Goal: Book appointment/travel/reservation

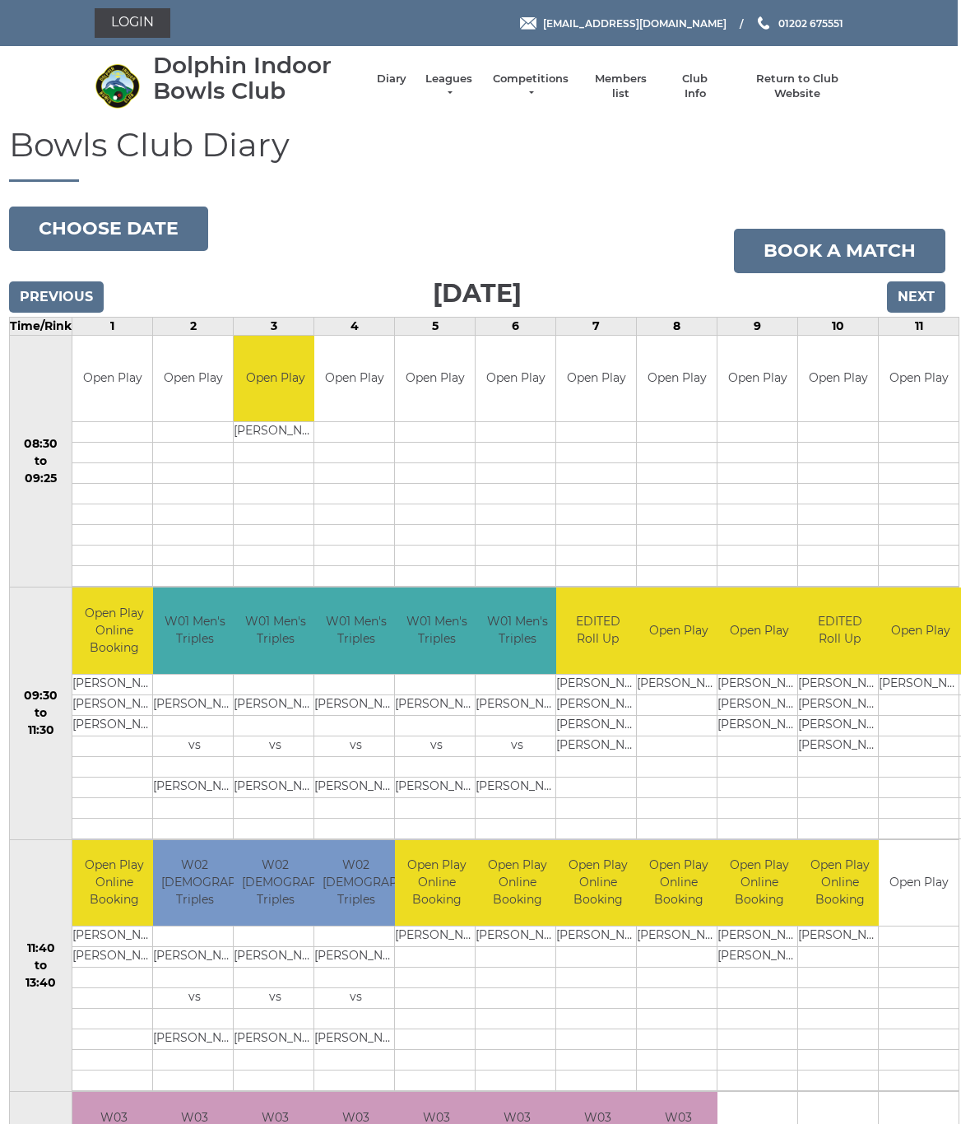
scroll to position [18, 3]
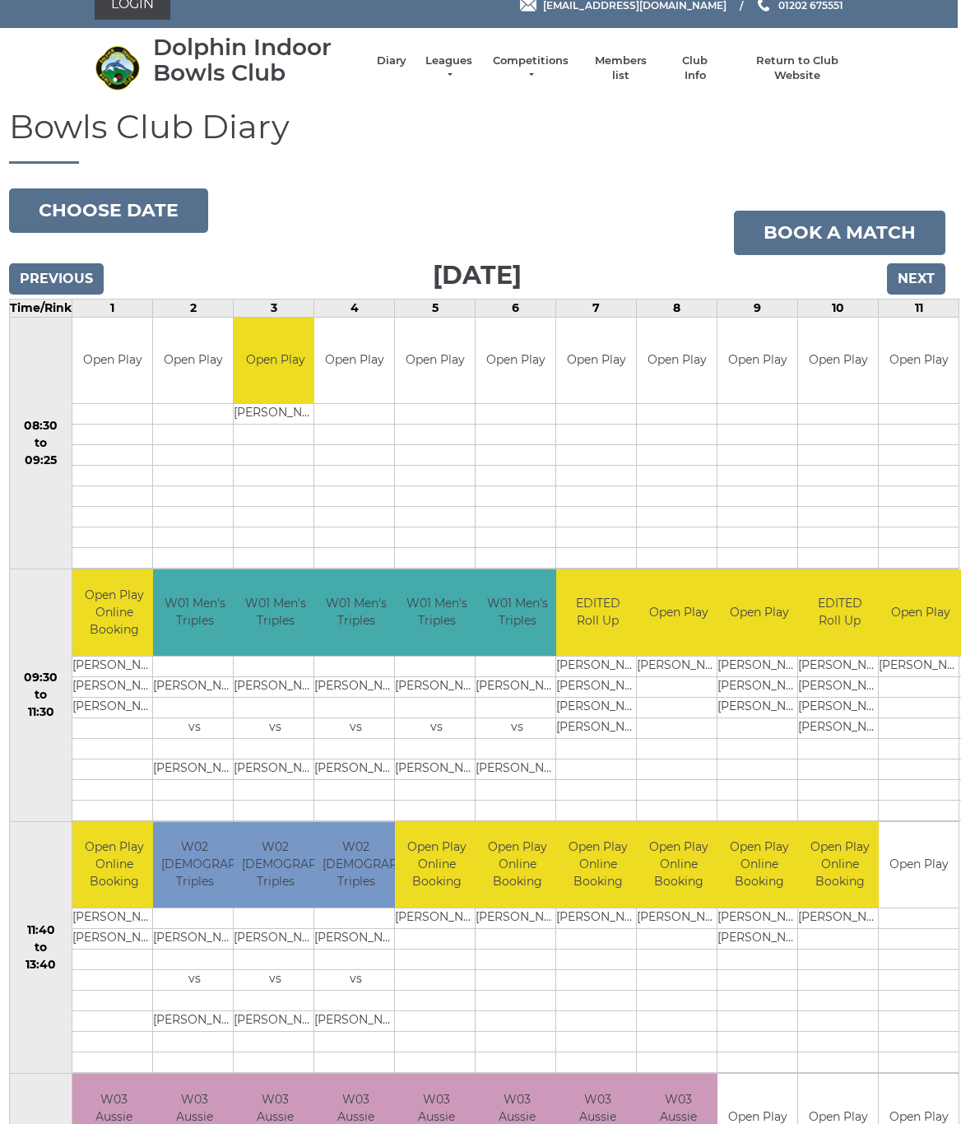
click at [934, 277] on input "Next" at bounding box center [916, 278] width 58 height 31
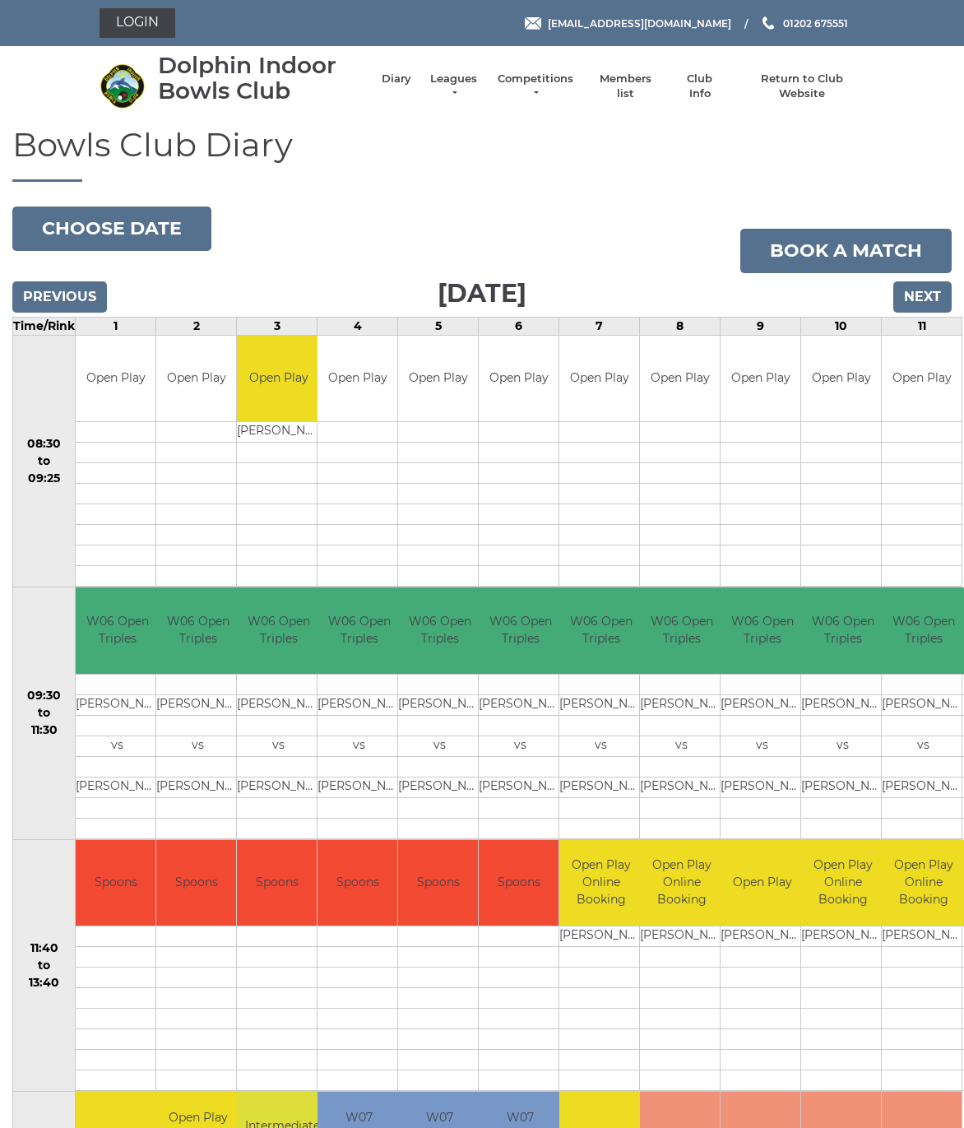
click at [940, 299] on input "Next" at bounding box center [922, 296] width 58 height 31
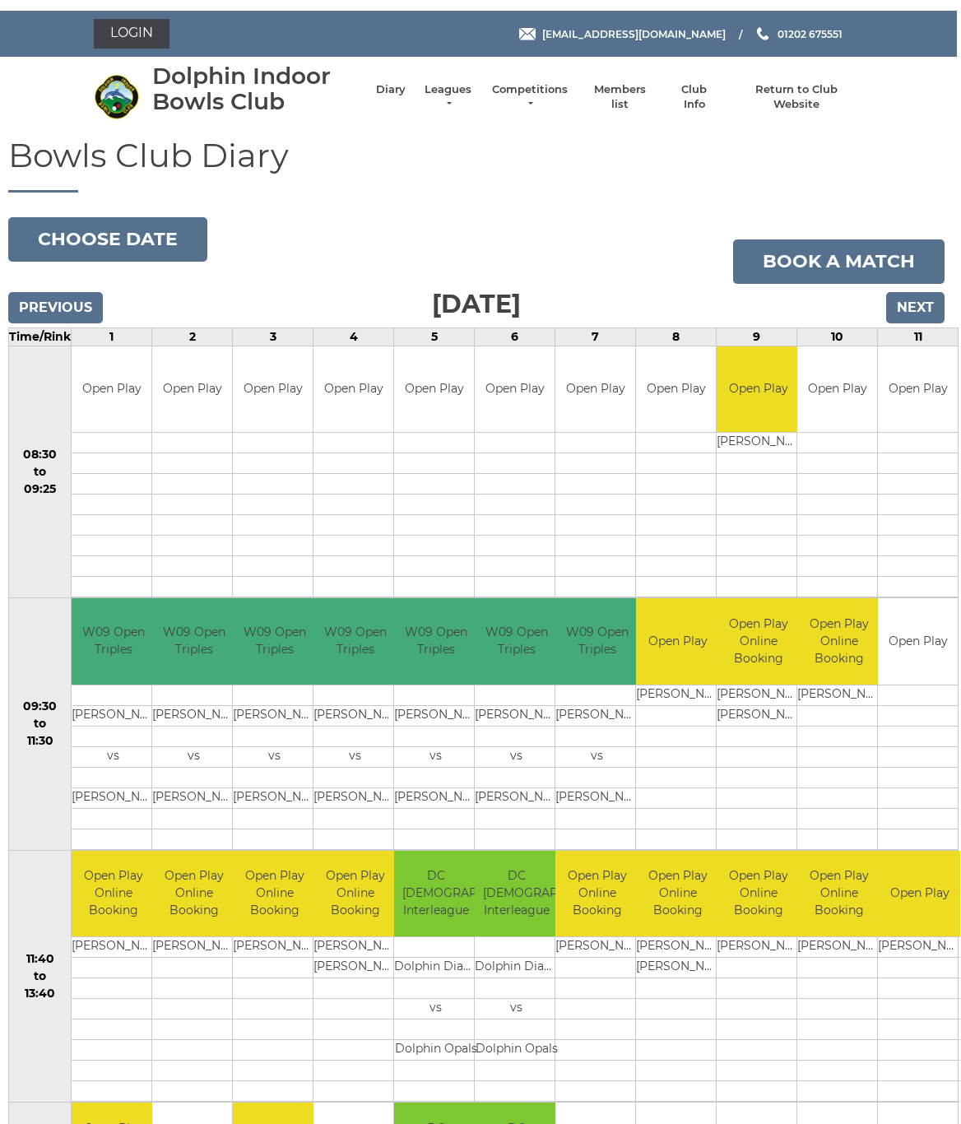
scroll to position [0, 2]
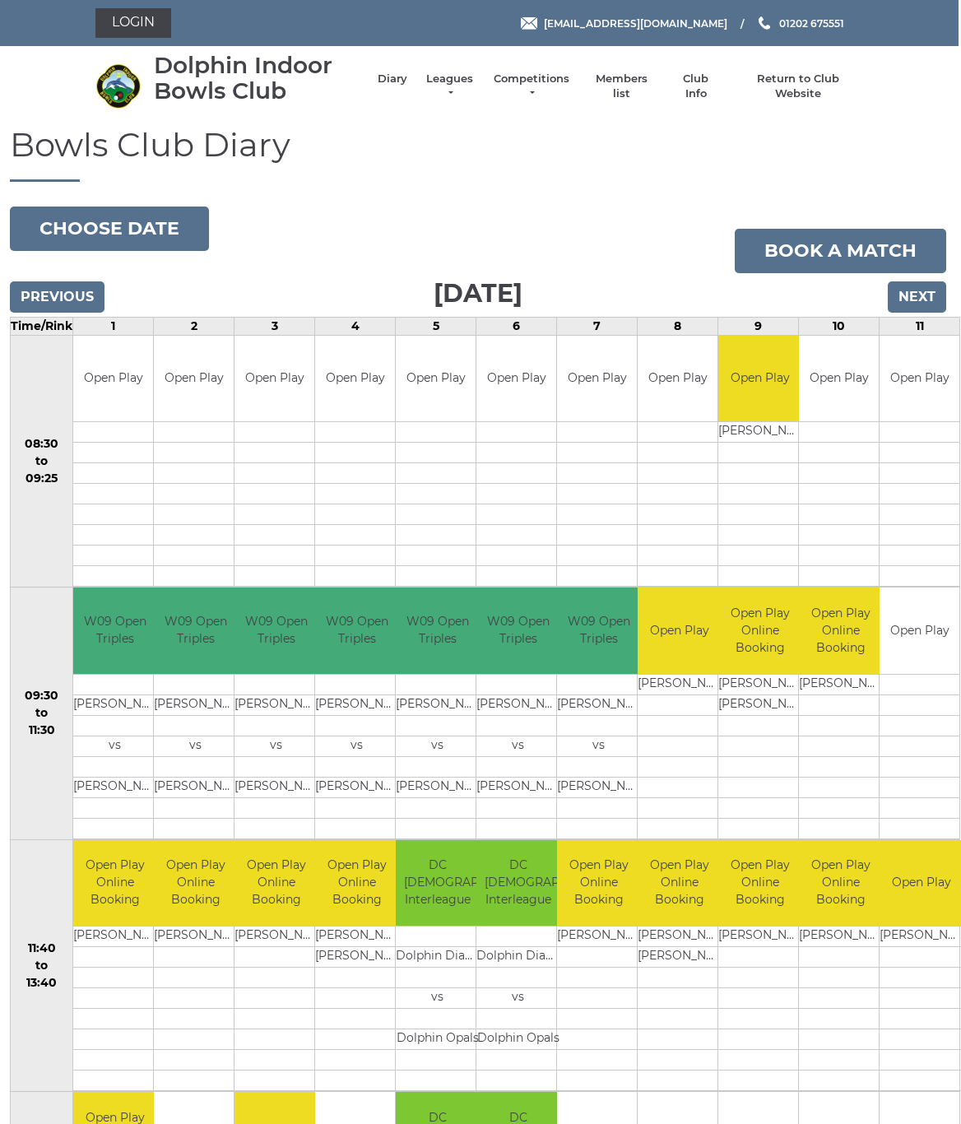
click at [941, 294] on input "Next" at bounding box center [917, 296] width 58 height 31
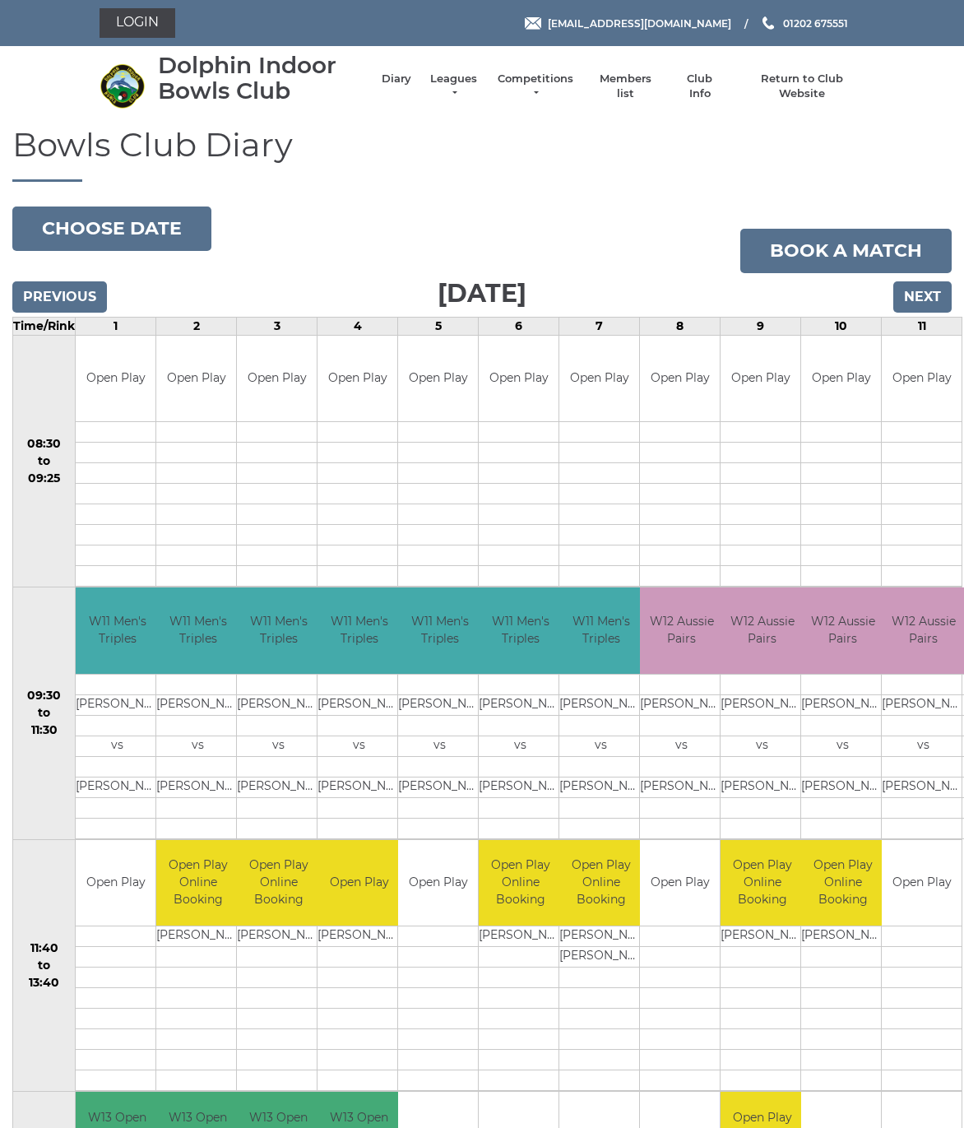
click at [939, 299] on input "Next" at bounding box center [922, 296] width 58 height 31
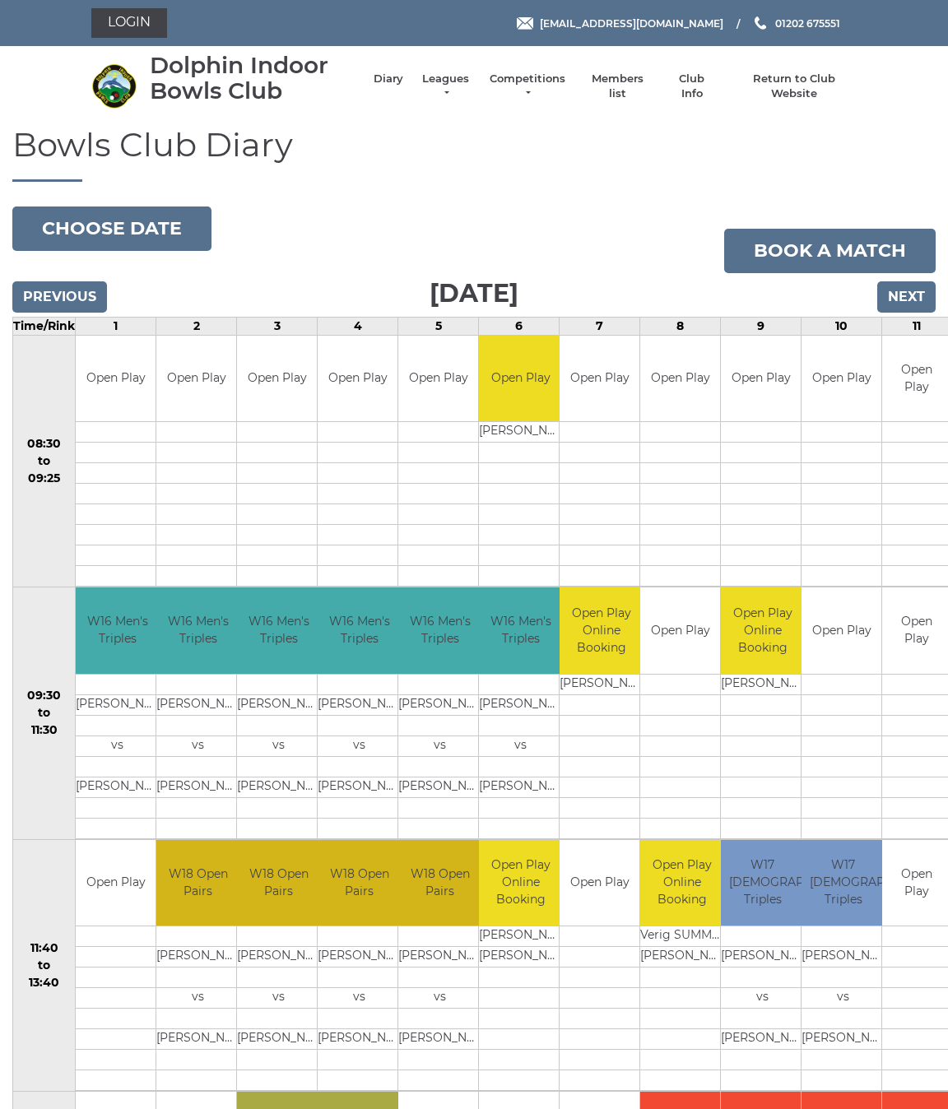
click at [923, 290] on input "Next" at bounding box center [906, 296] width 58 height 31
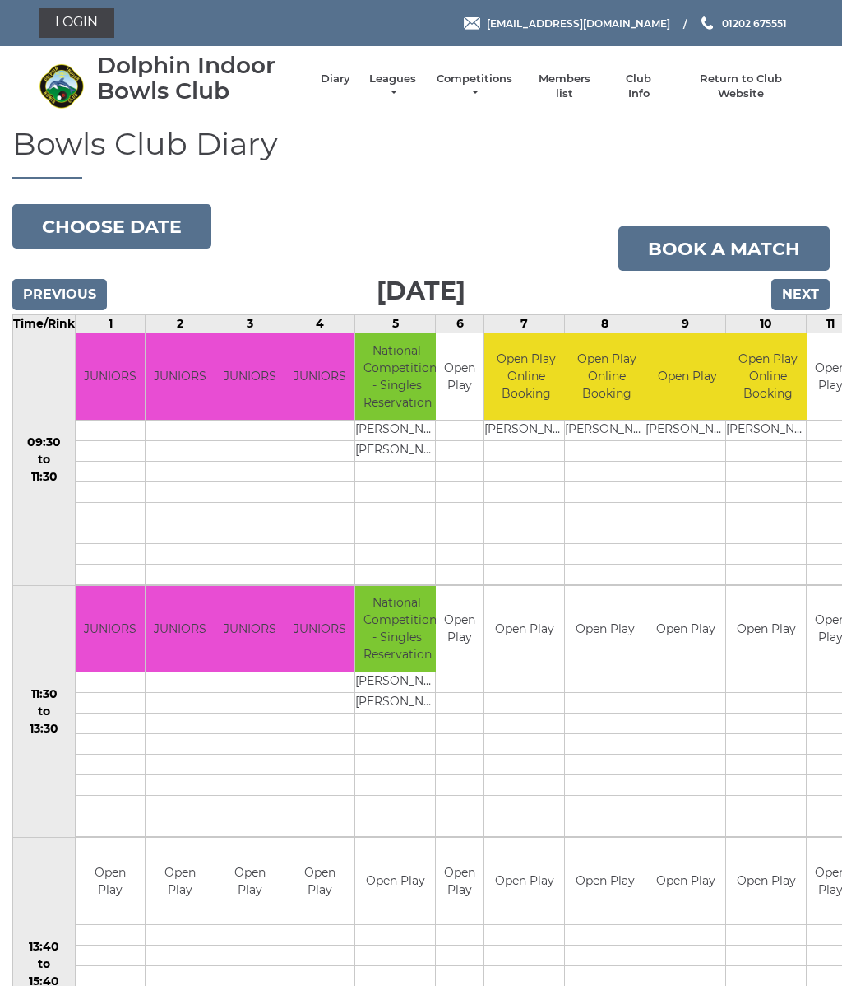
click at [823, 287] on input "Next" at bounding box center [801, 294] width 58 height 31
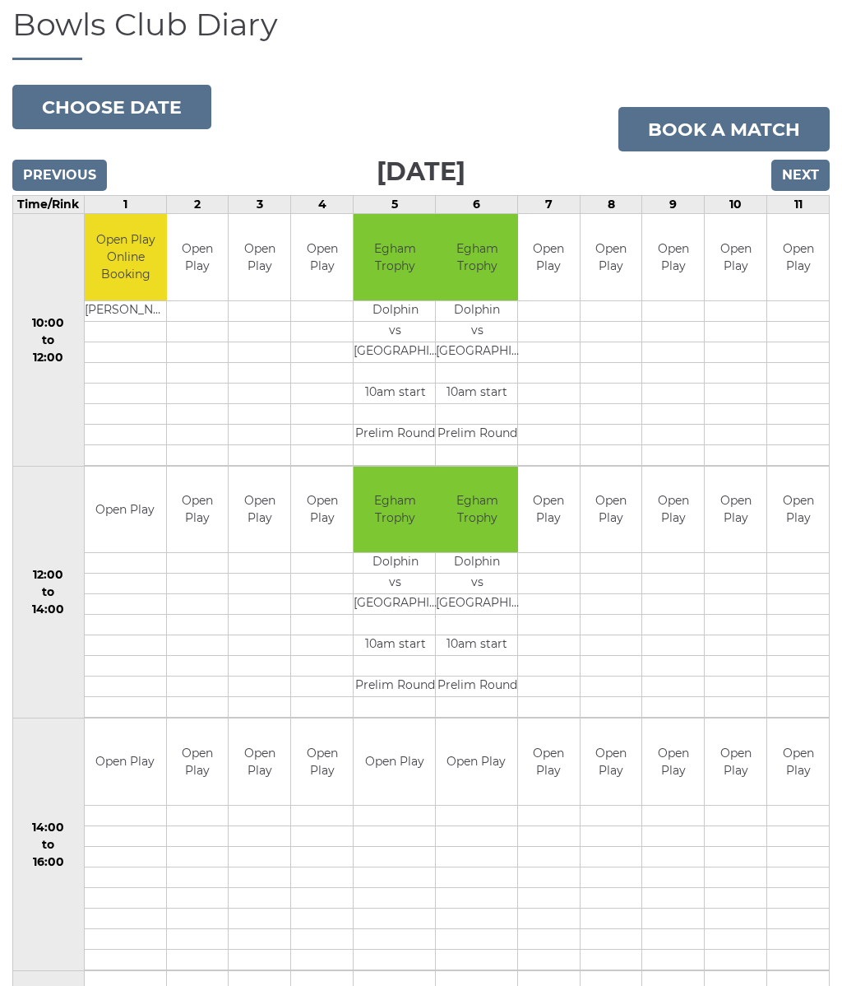
scroll to position [120, 0]
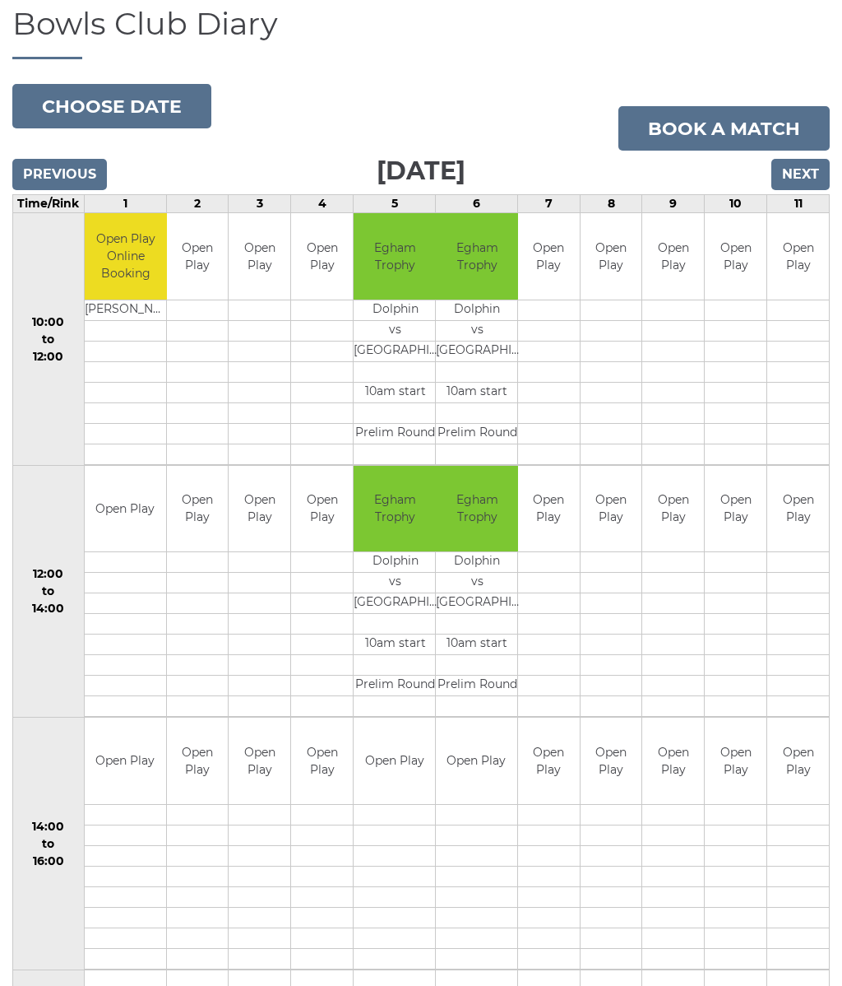
click at [811, 174] on input "Next" at bounding box center [801, 174] width 58 height 31
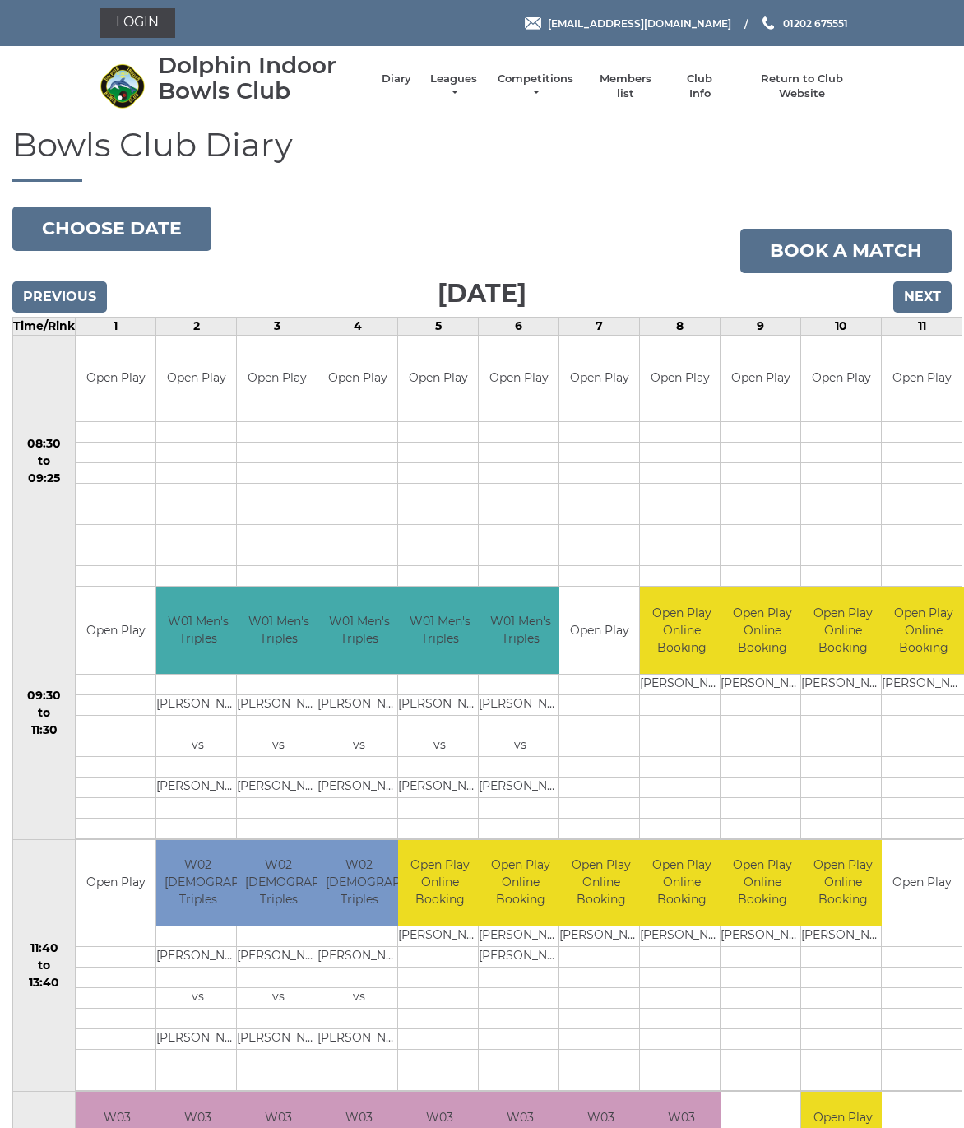
click at [67, 230] on button "Choose date" at bounding box center [111, 228] width 199 height 44
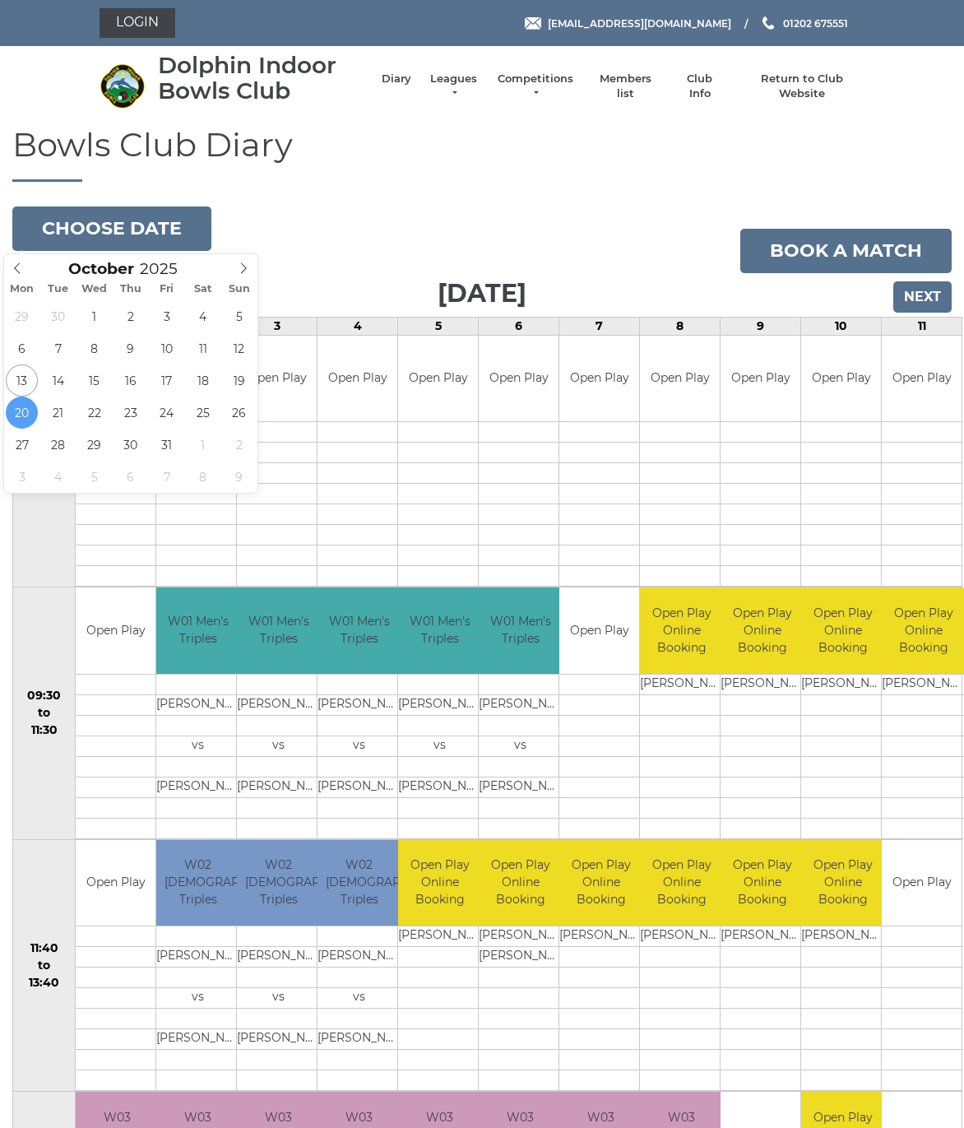
type input "2025-10-13"
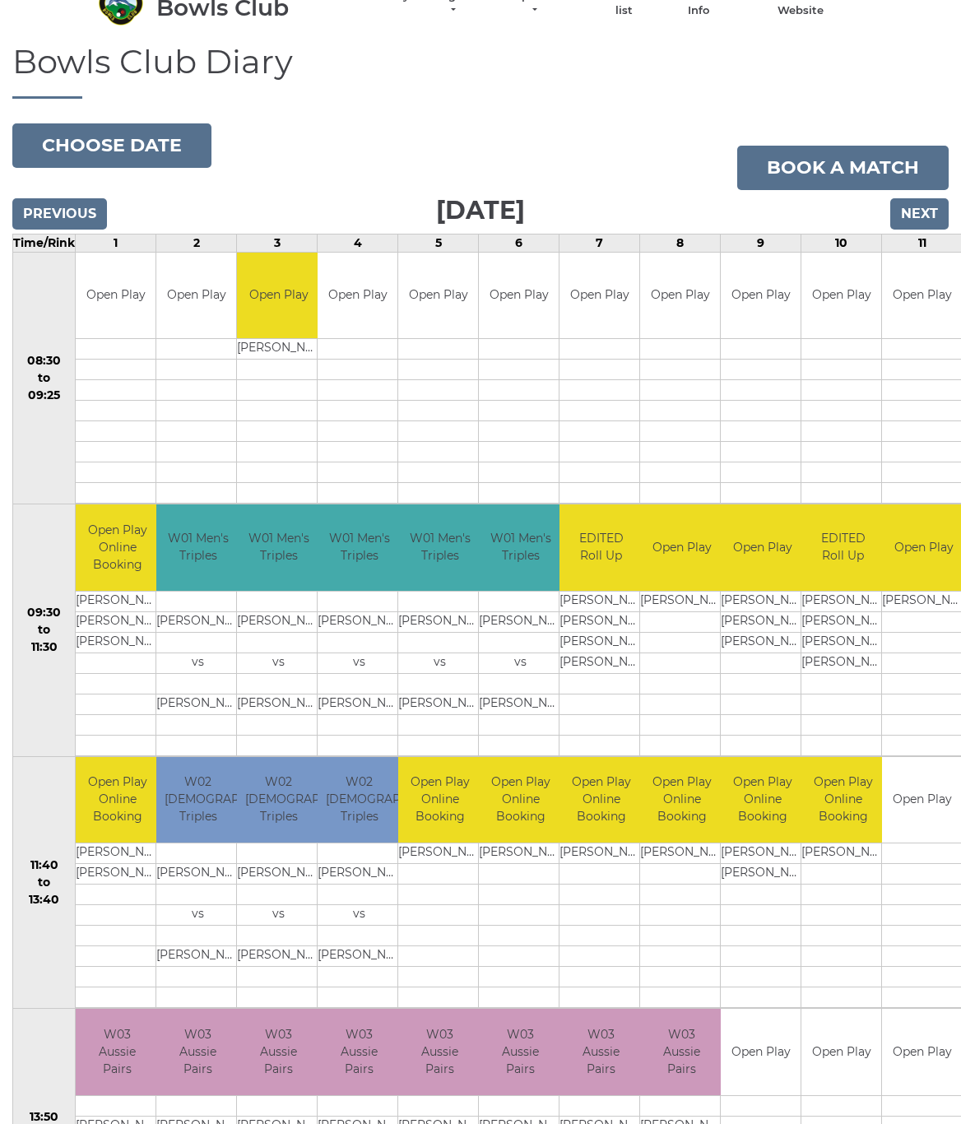
scroll to position [82, 0]
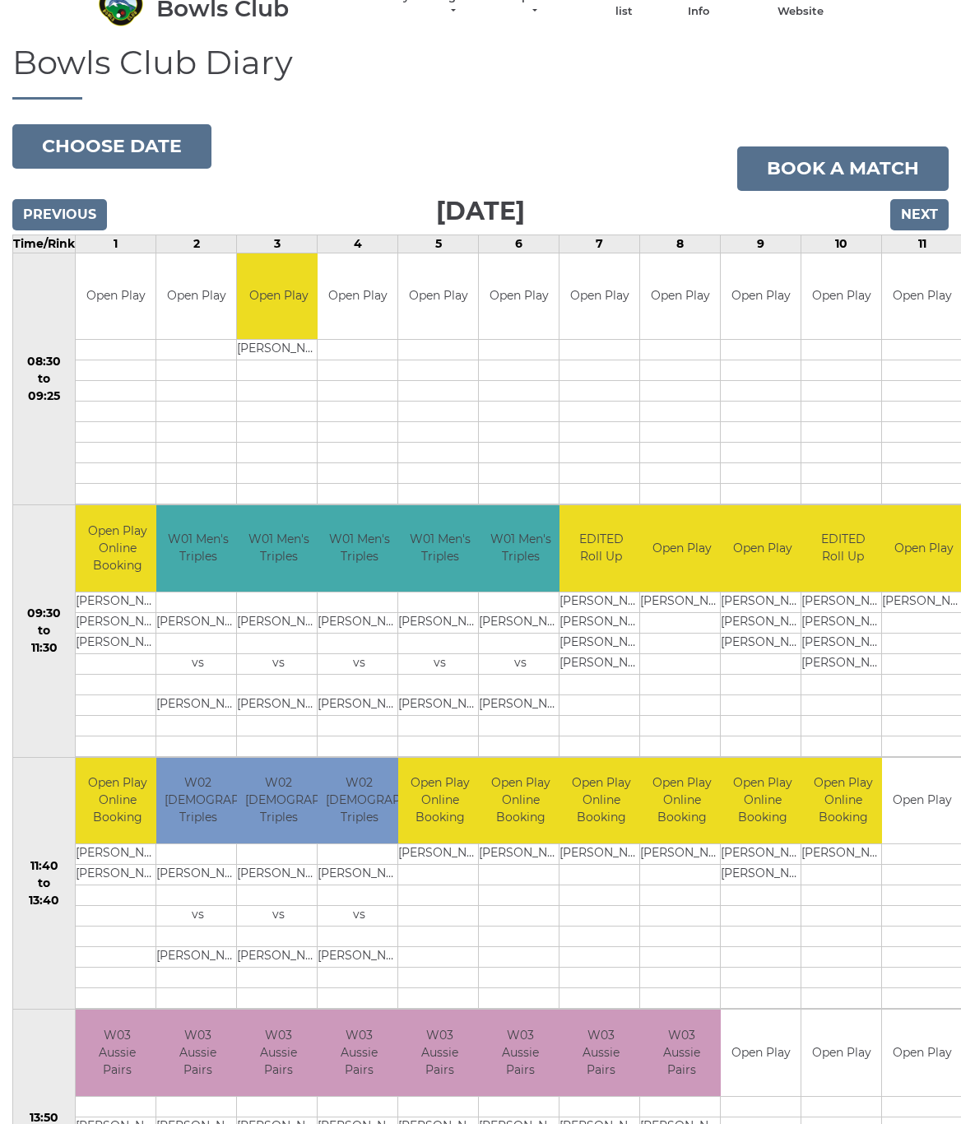
click at [40, 210] on input "Previous" at bounding box center [59, 214] width 95 height 31
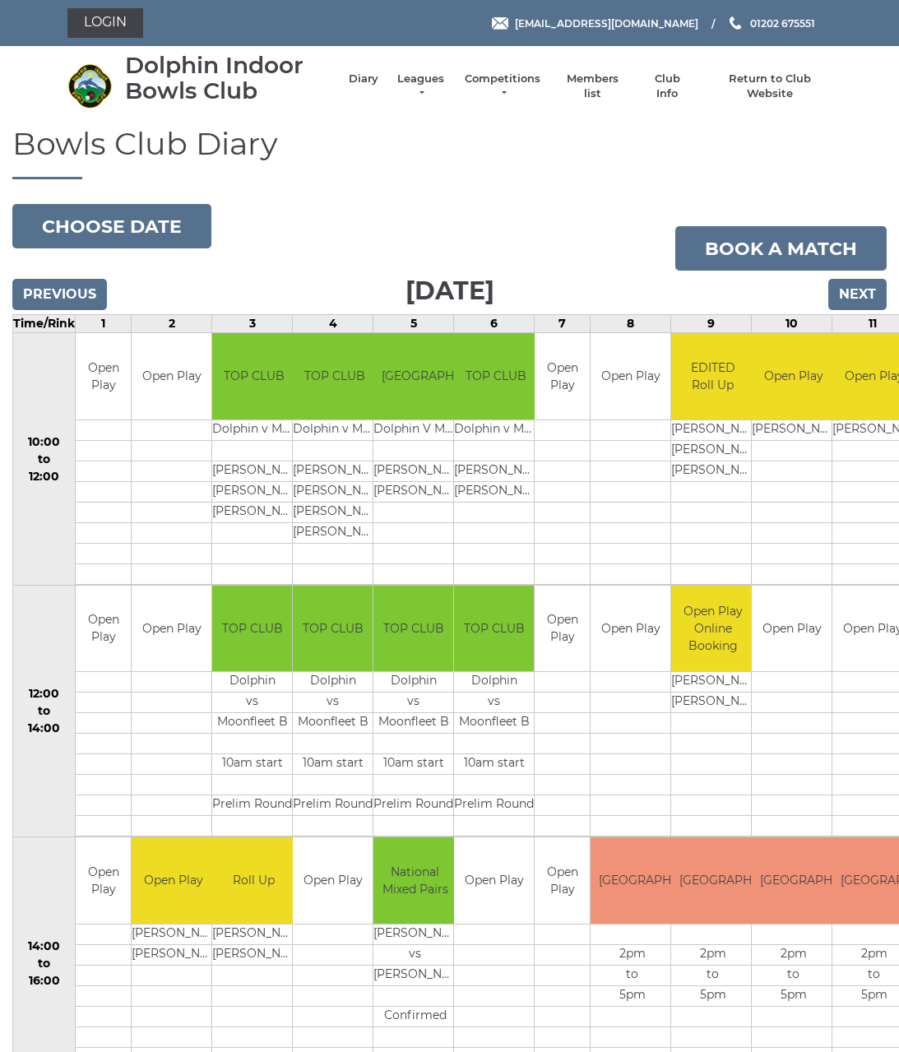
click at [73, 227] on button "Choose date" at bounding box center [111, 226] width 199 height 44
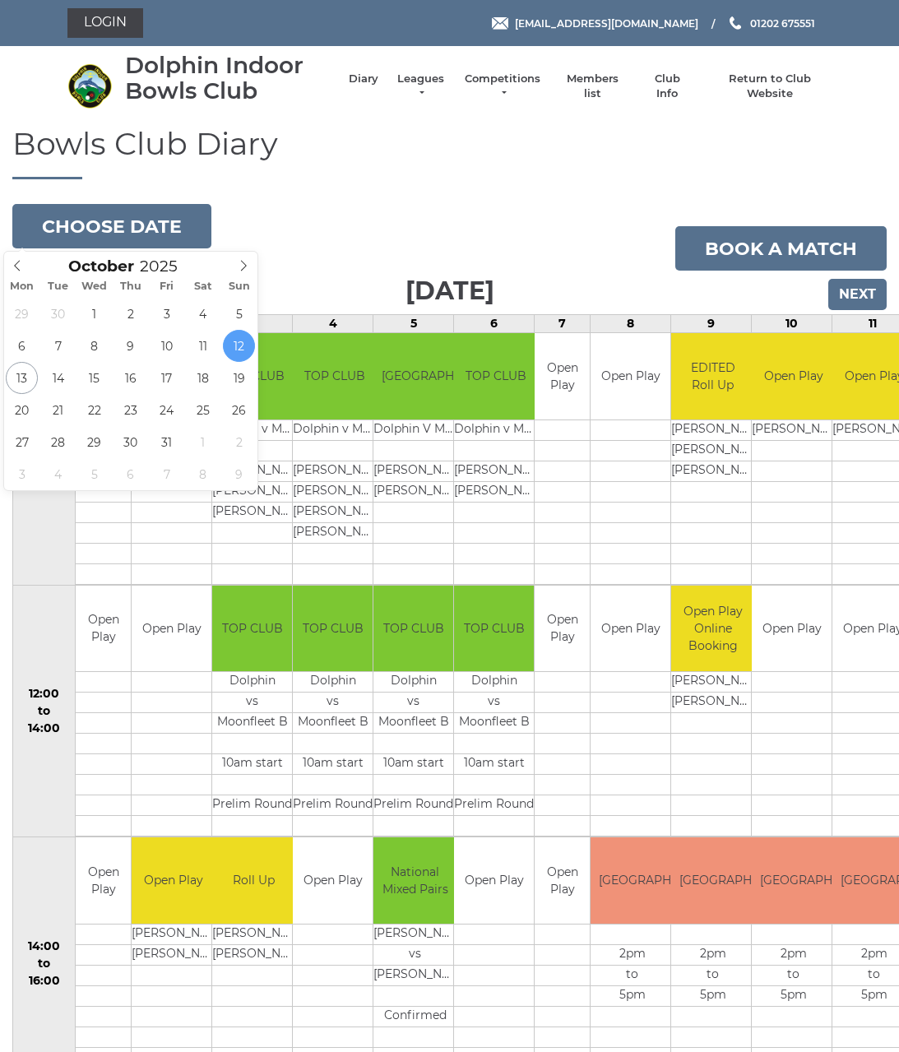
type input "[DATE]"
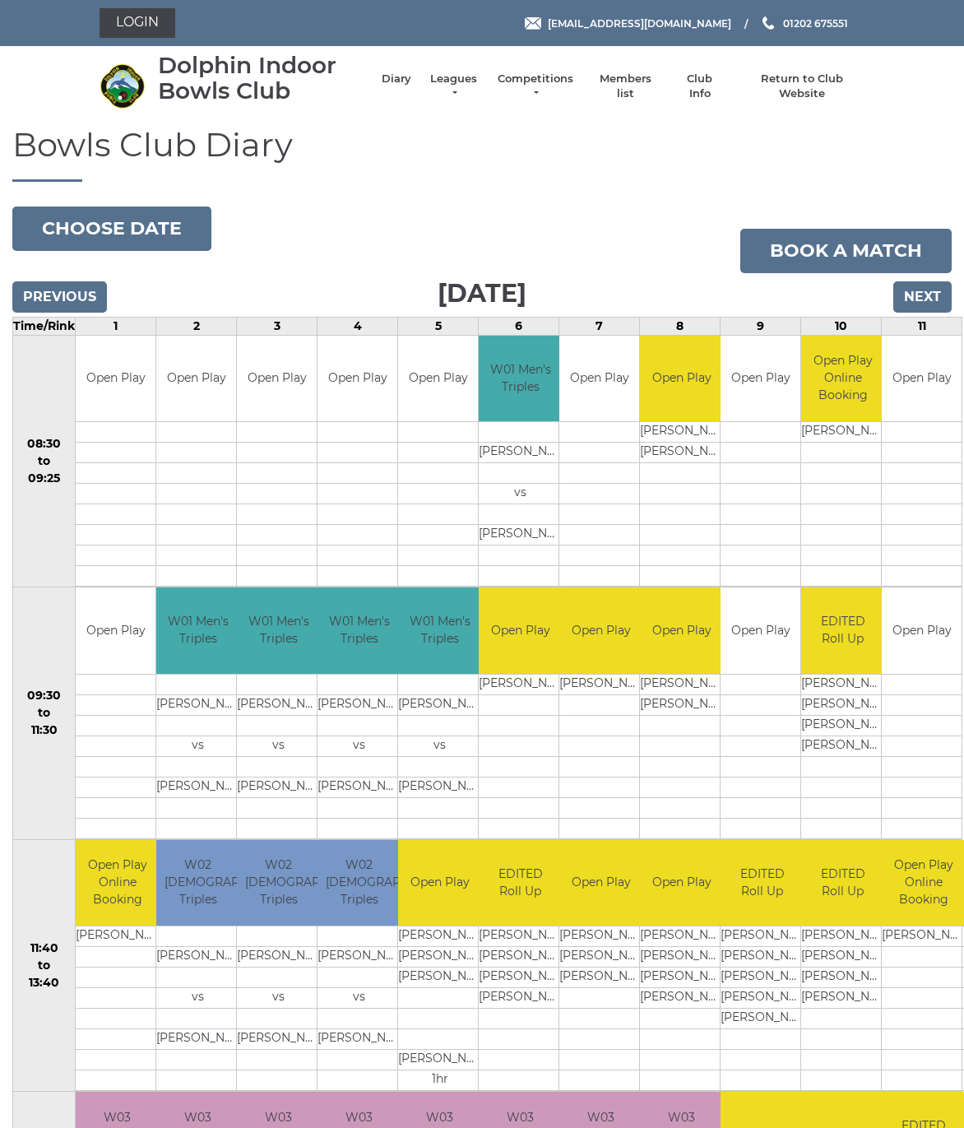
click at [58, 224] on button "Choose date" at bounding box center [111, 228] width 199 height 44
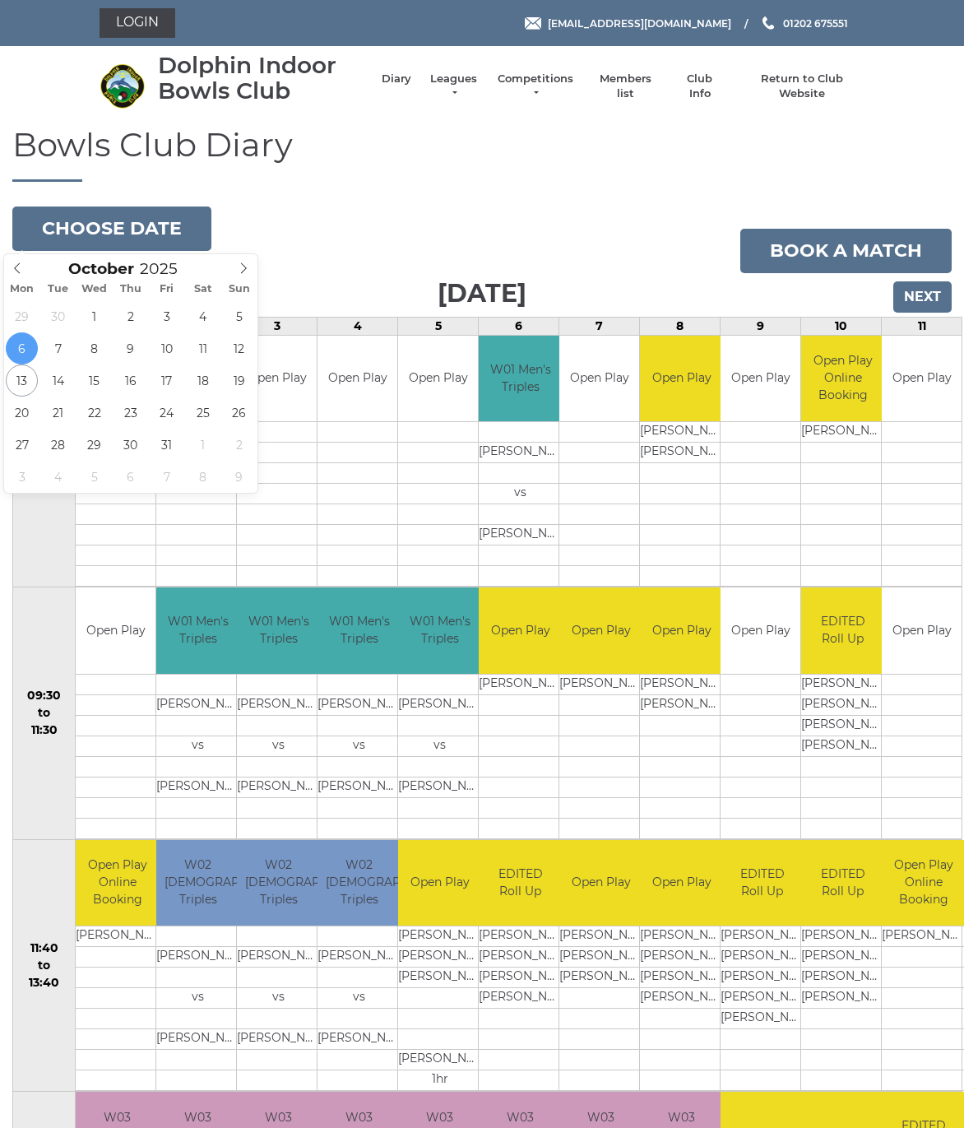
type input "[DATE]"
